Goal: Transaction & Acquisition: Download file/media

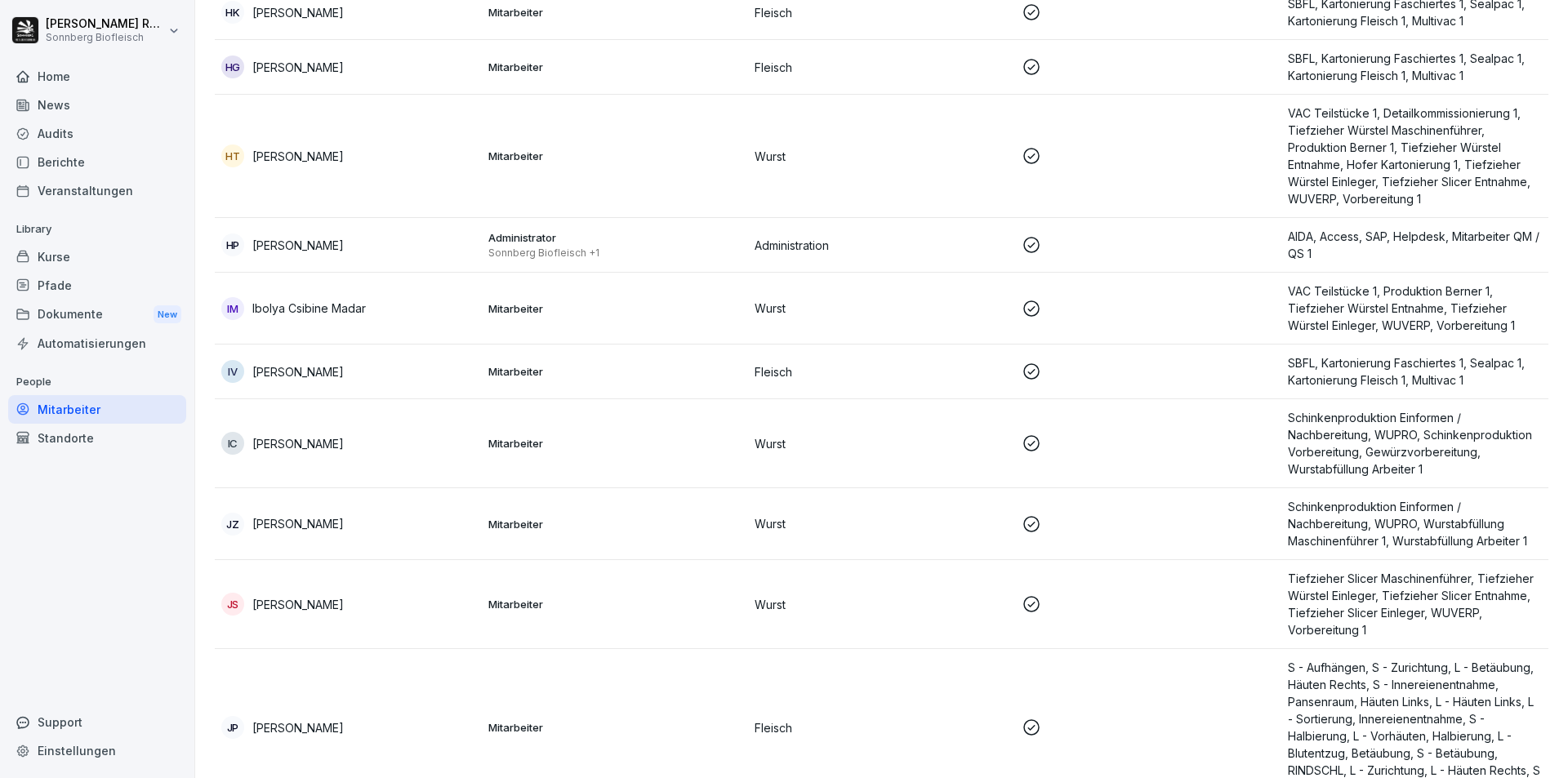
scroll to position [1784, 0]
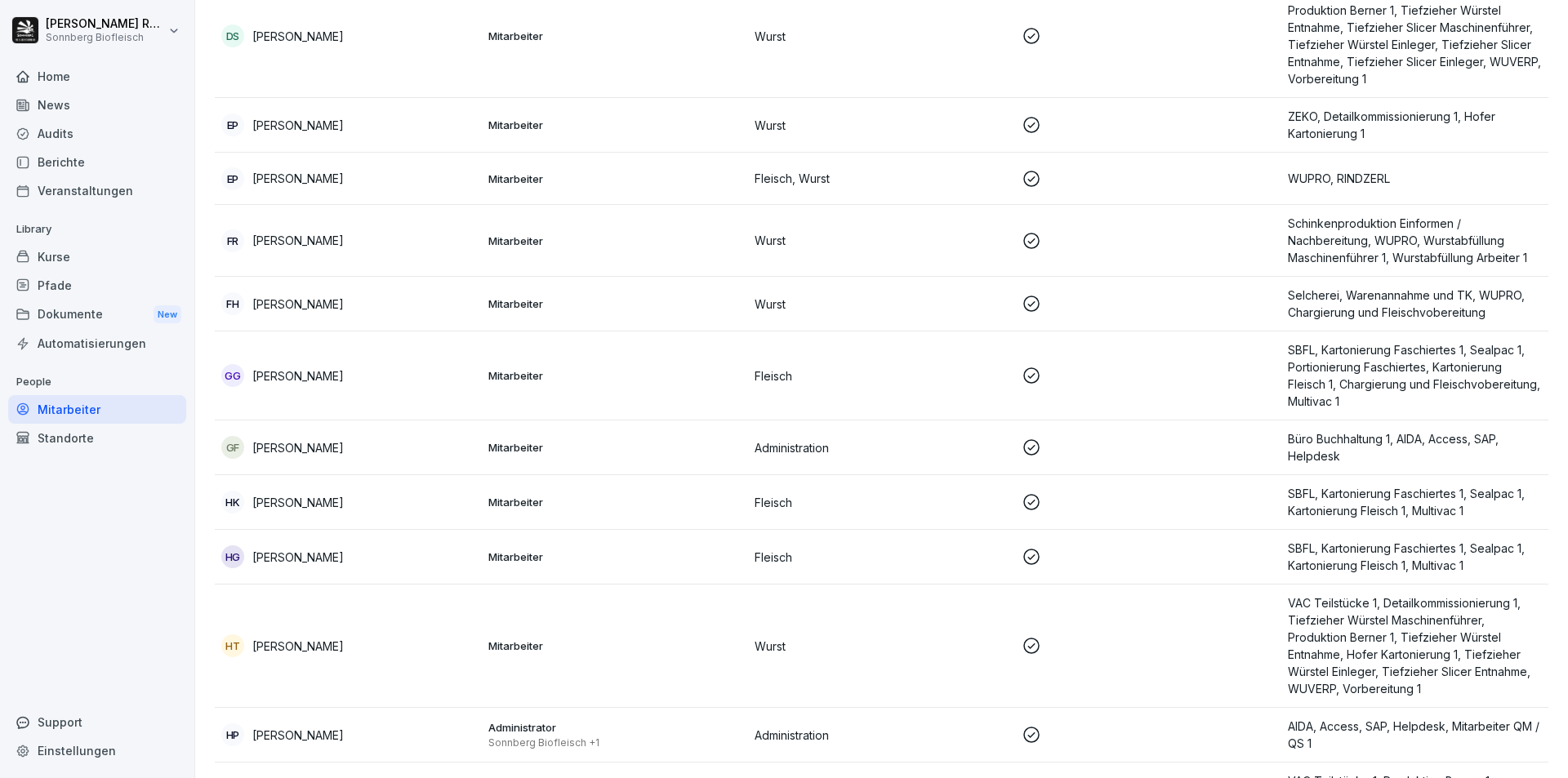
click at [79, 255] on div "Kurse" at bounding box center [97, 256] width 178 height 28
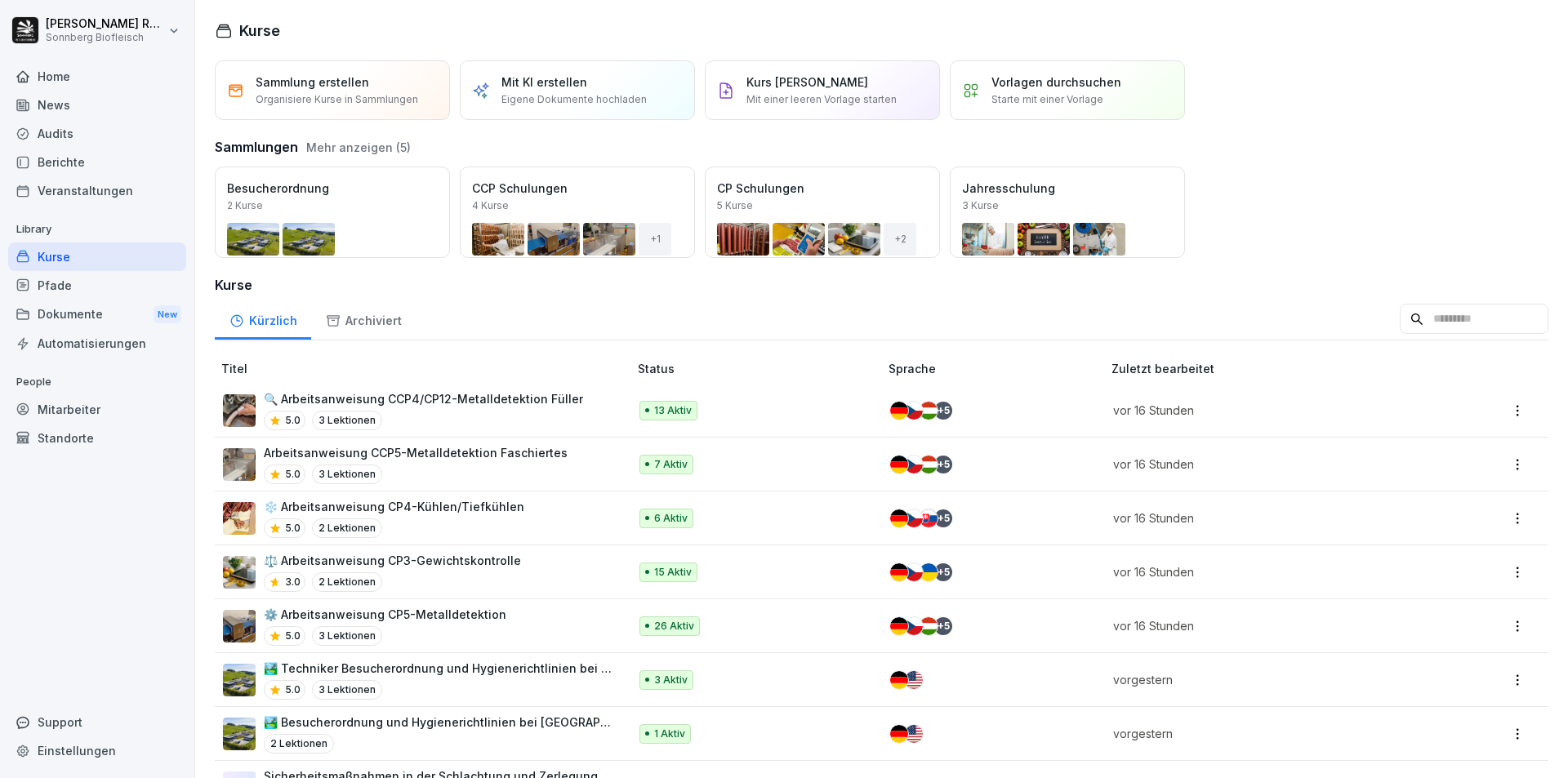
click at [73, 78] on div "Home" at bounding box center [97, 76] width 178 height 28
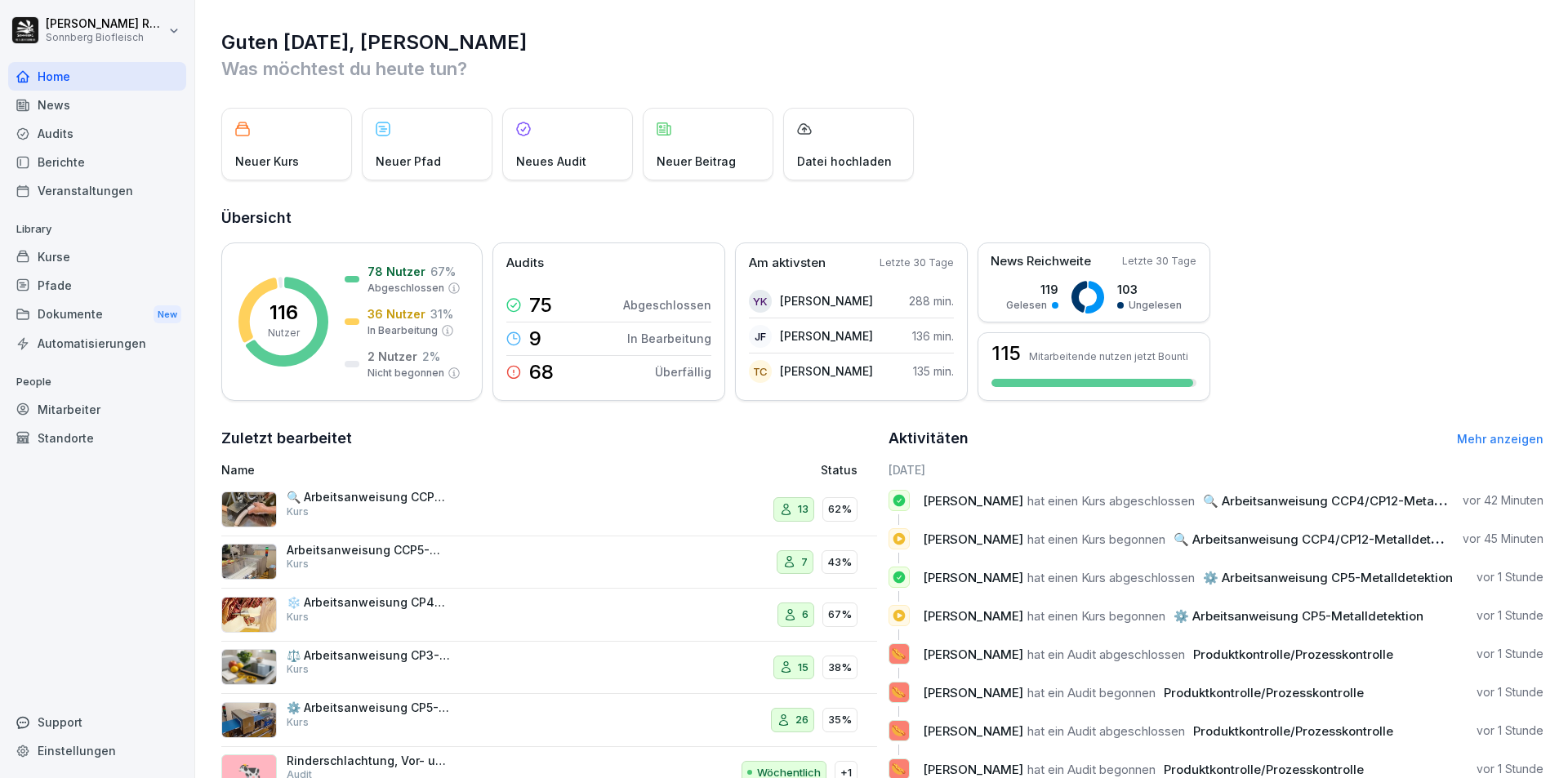
click at [87, 130] on div "Audits" at bounding box center [97, 133] width 178 height 28
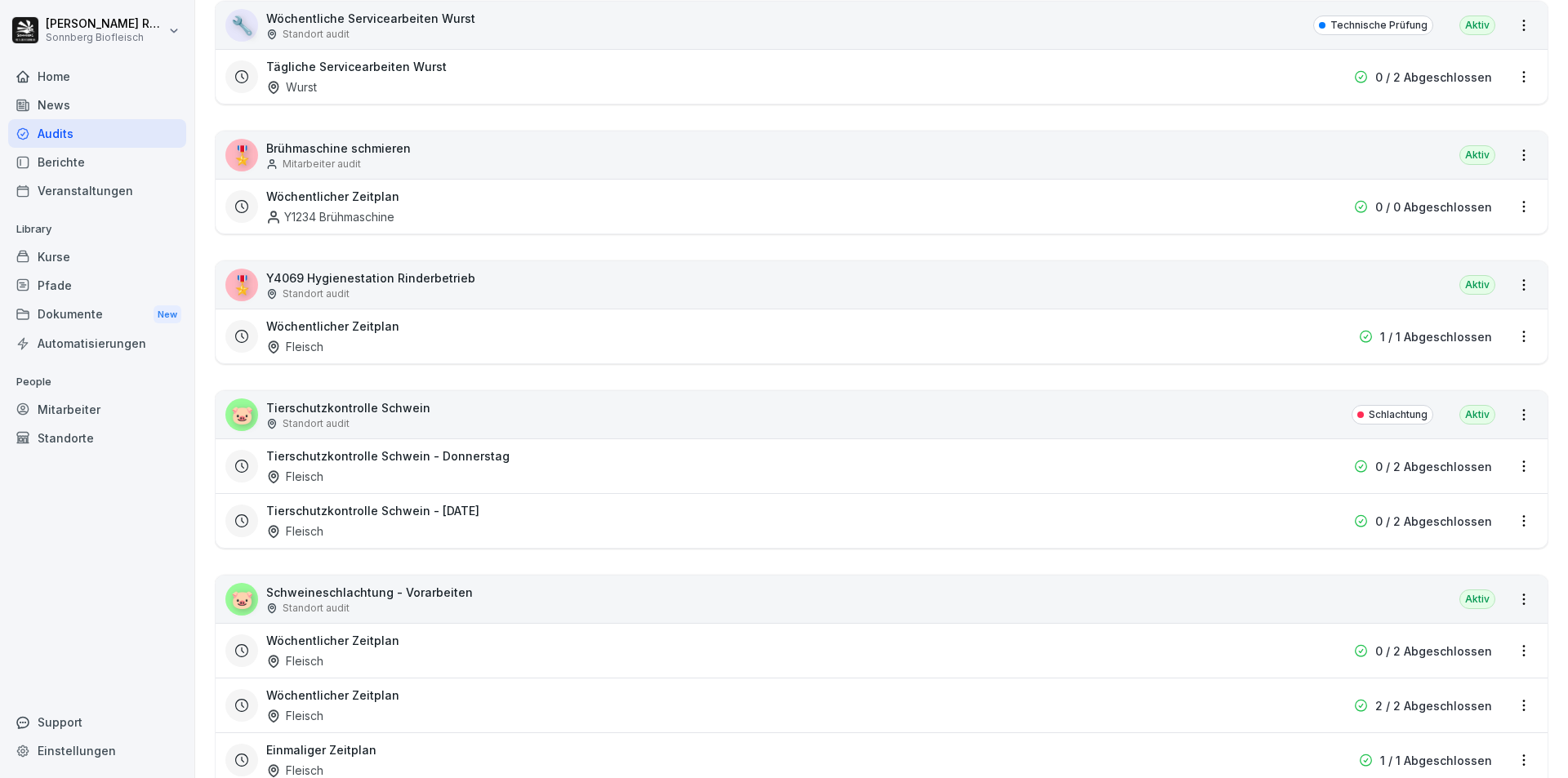
scroll to position [1879, 0]
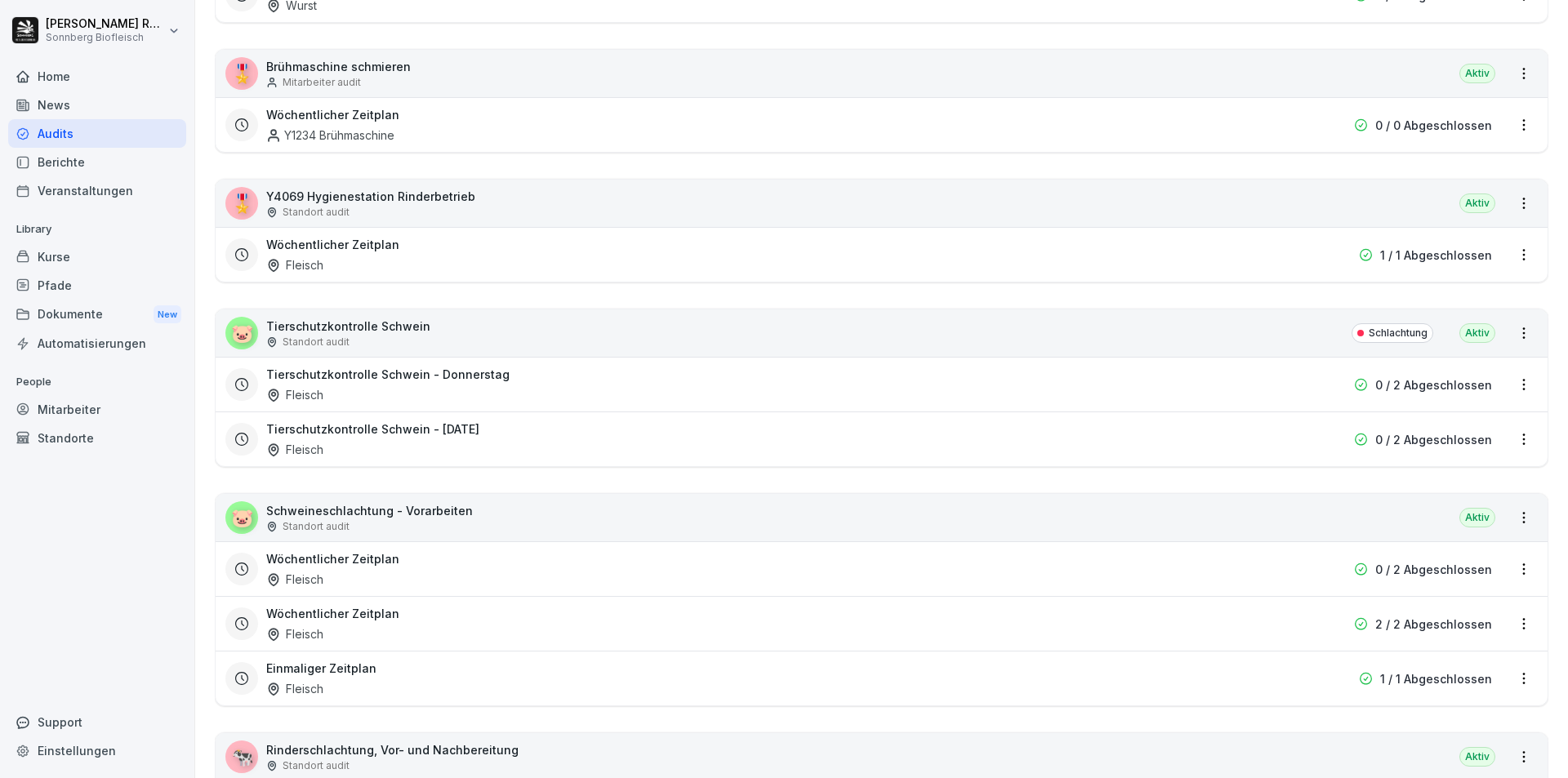
click at [579, 527] on div "🐷 Schweineschlachtung - Vorarbeiten Standort audit Aktiv" at bounding box center [882, 517] width 1332 height 47
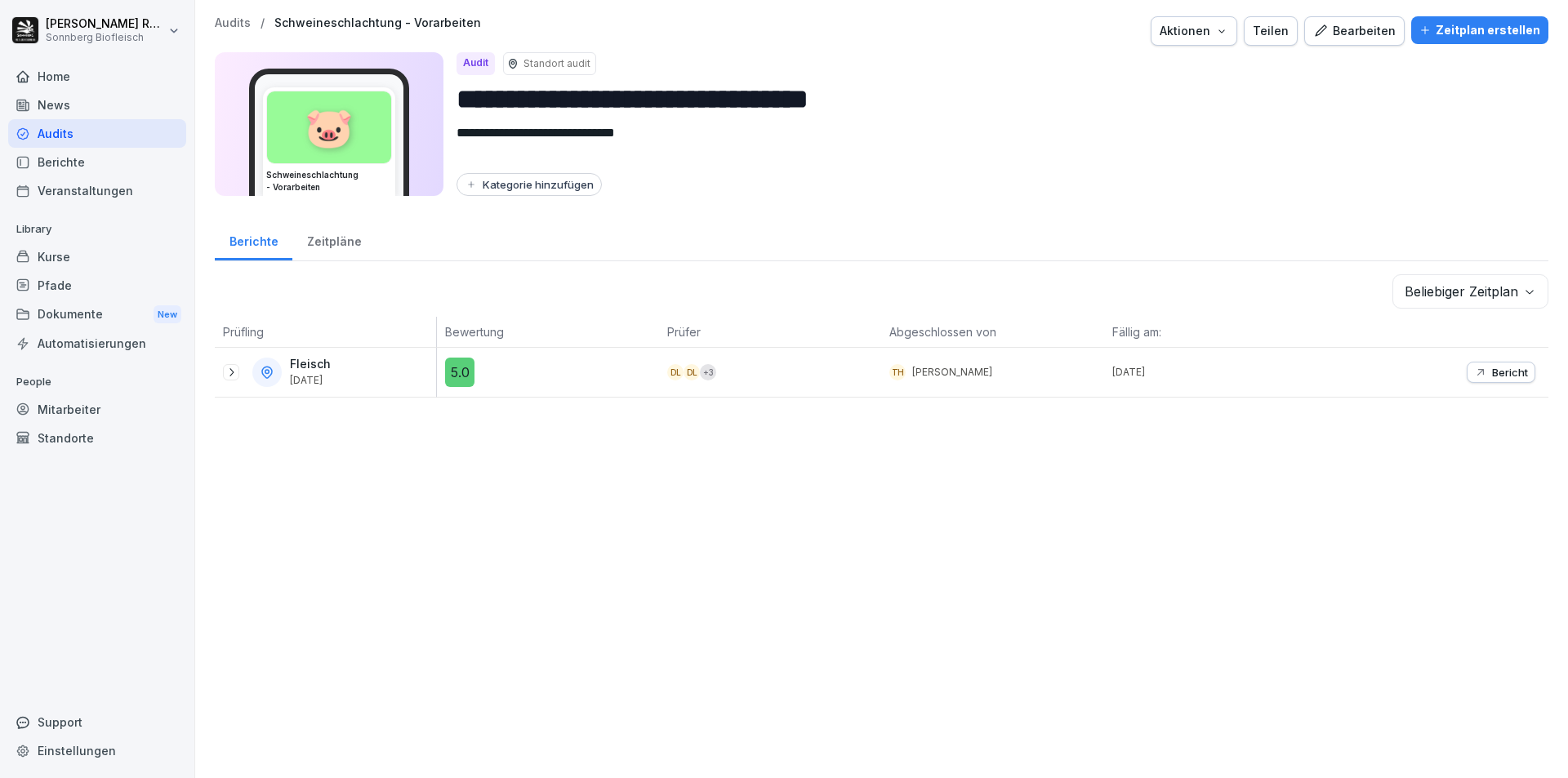
click at [1495, 370] on p "Bericht" at bounding box center [1510, 372] width 36 height 13
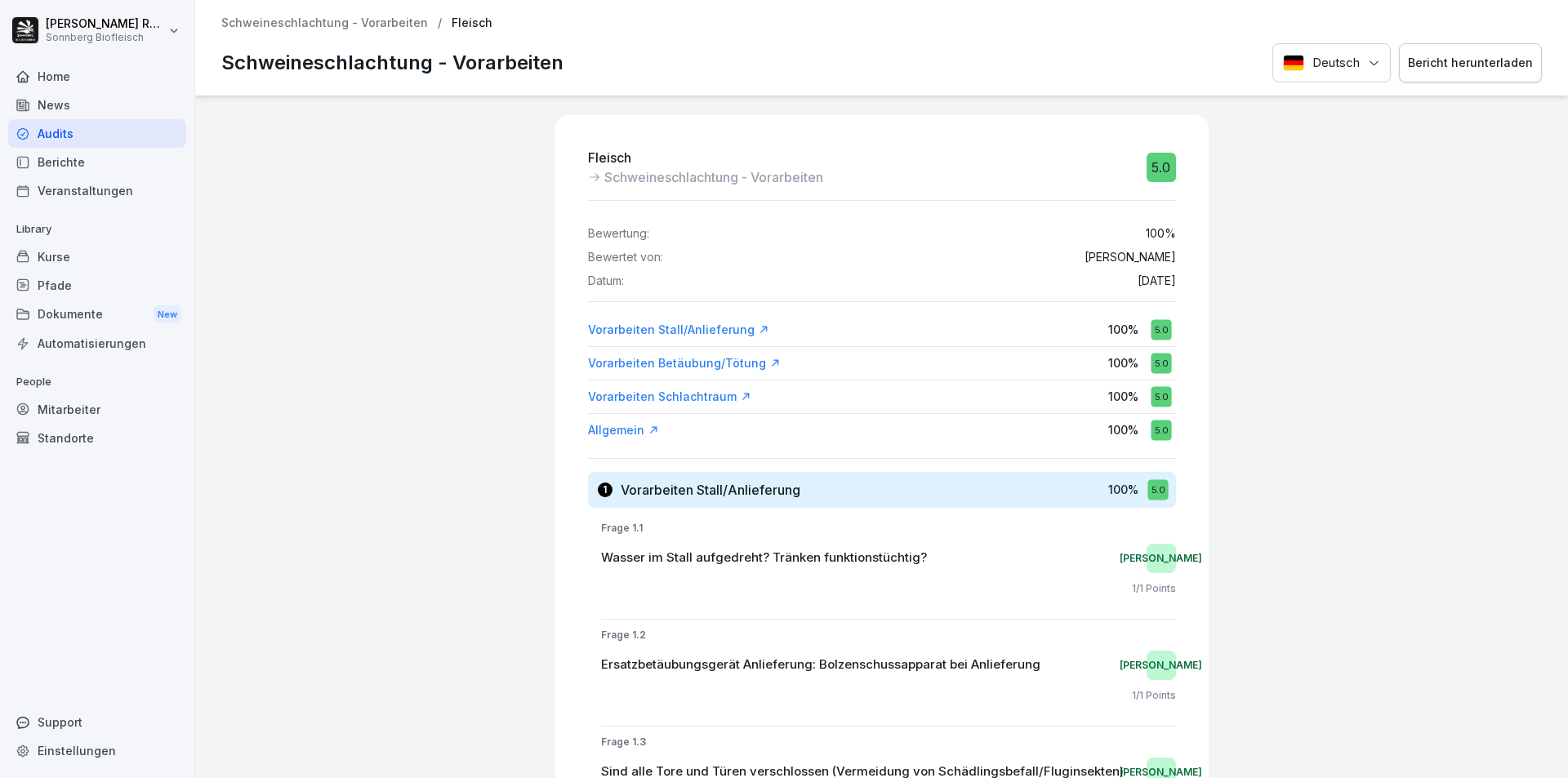
click at [1470, 70] on div "Bericht herunterladen" at bounding box center [1470, 62] width 125 height 18
